Goal: Transaction & Acquisition: Purchase product/service

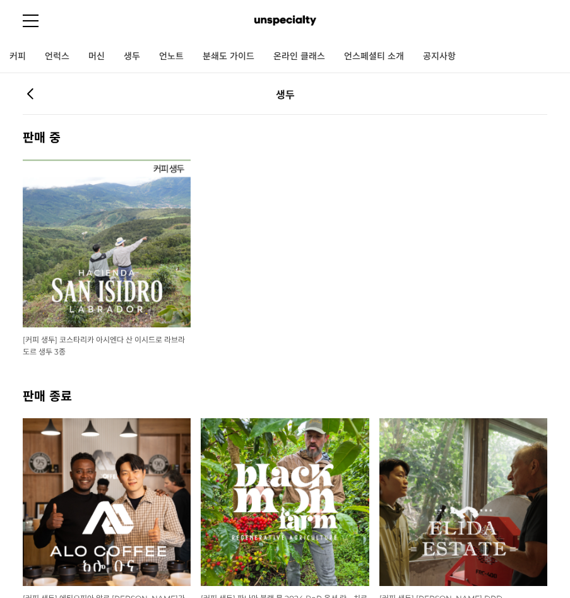
click at [291, 481] on img at bounding box center [285, 503] width 168 height 168
